Goal: Find specific page/section: Find specific page/section

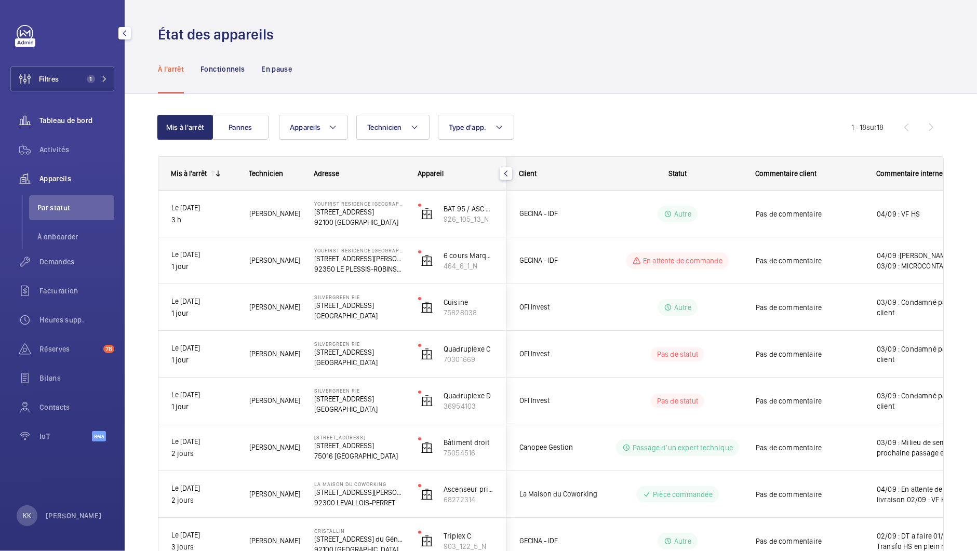
click at [81, 127] on div "Tableau de bord" at bounding box center [62, 120] width 104 height 25
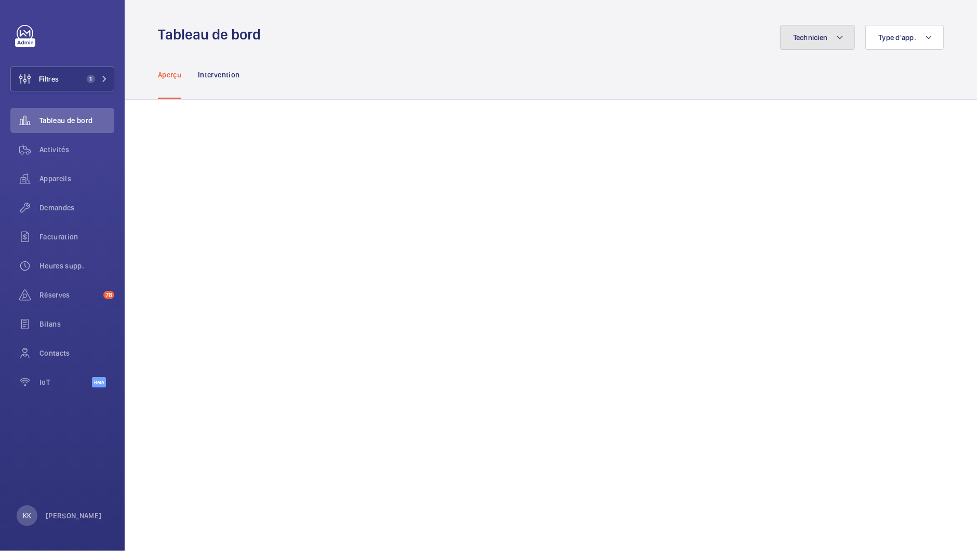
click at [827, 30] on button "Technicien" at bounding box center [817, 37] width 75 height 25
type input "will"
click at [667, 108] on label "Will ème [PERSON_NAME]" at bounding box center [748, 108] width 181 height 25
click at [667, 108] on input "Will ème [PERSON_NAME]" at bounding box center [673, 108] width 21 height 21
checkbox input "true"
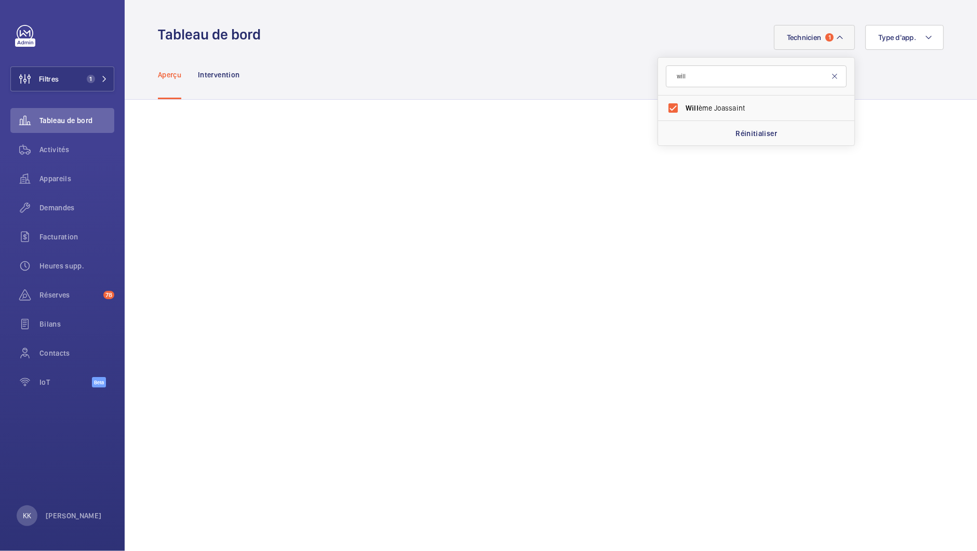
click at [831, 78] on mat-icon at bounding box center [835, 76] width 8 height 8
